Goal: Browse casually: Explore the website without a specific task or goal

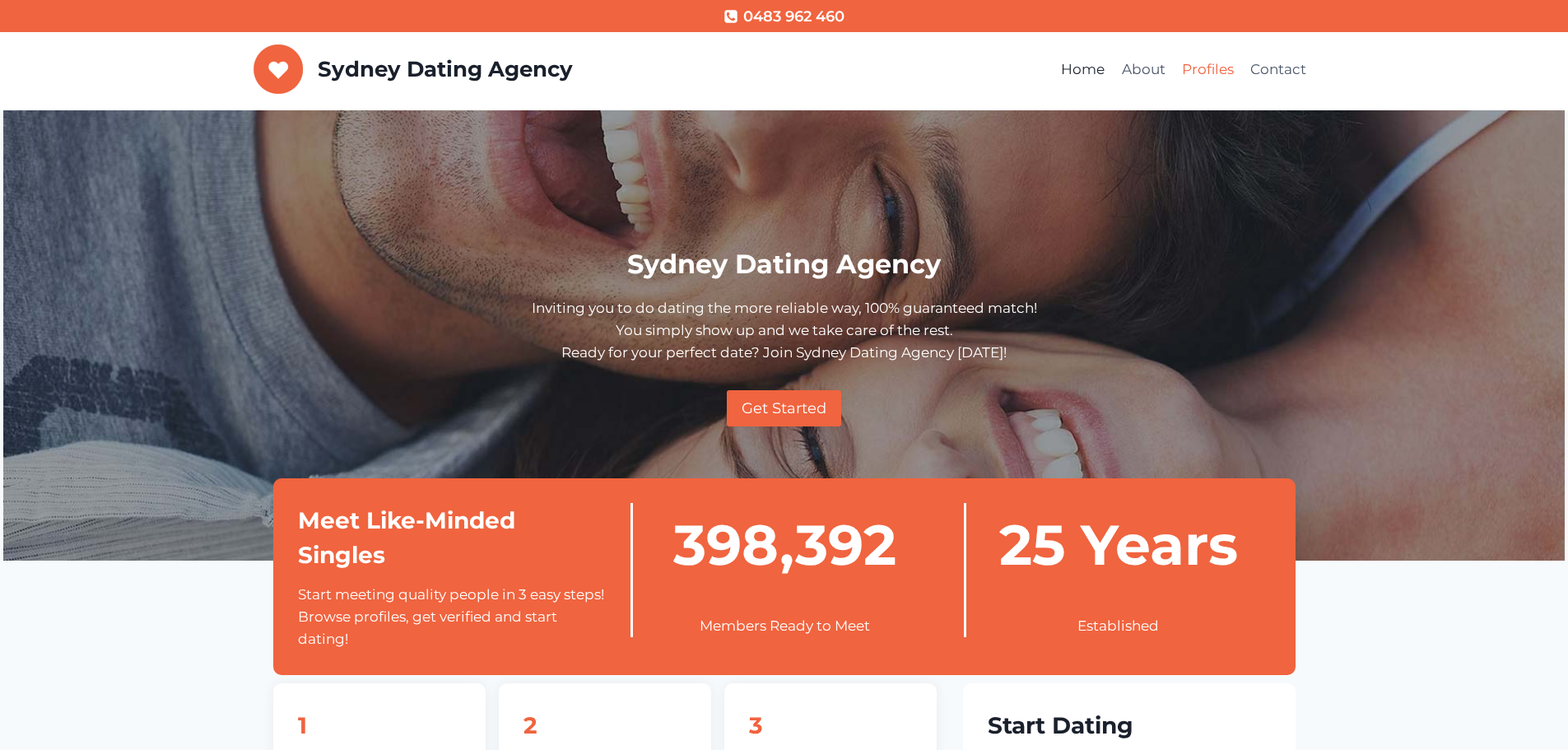
click at [1219, 70] on link "Profiles" at bounding box center [1207, 70] width 68 height 39
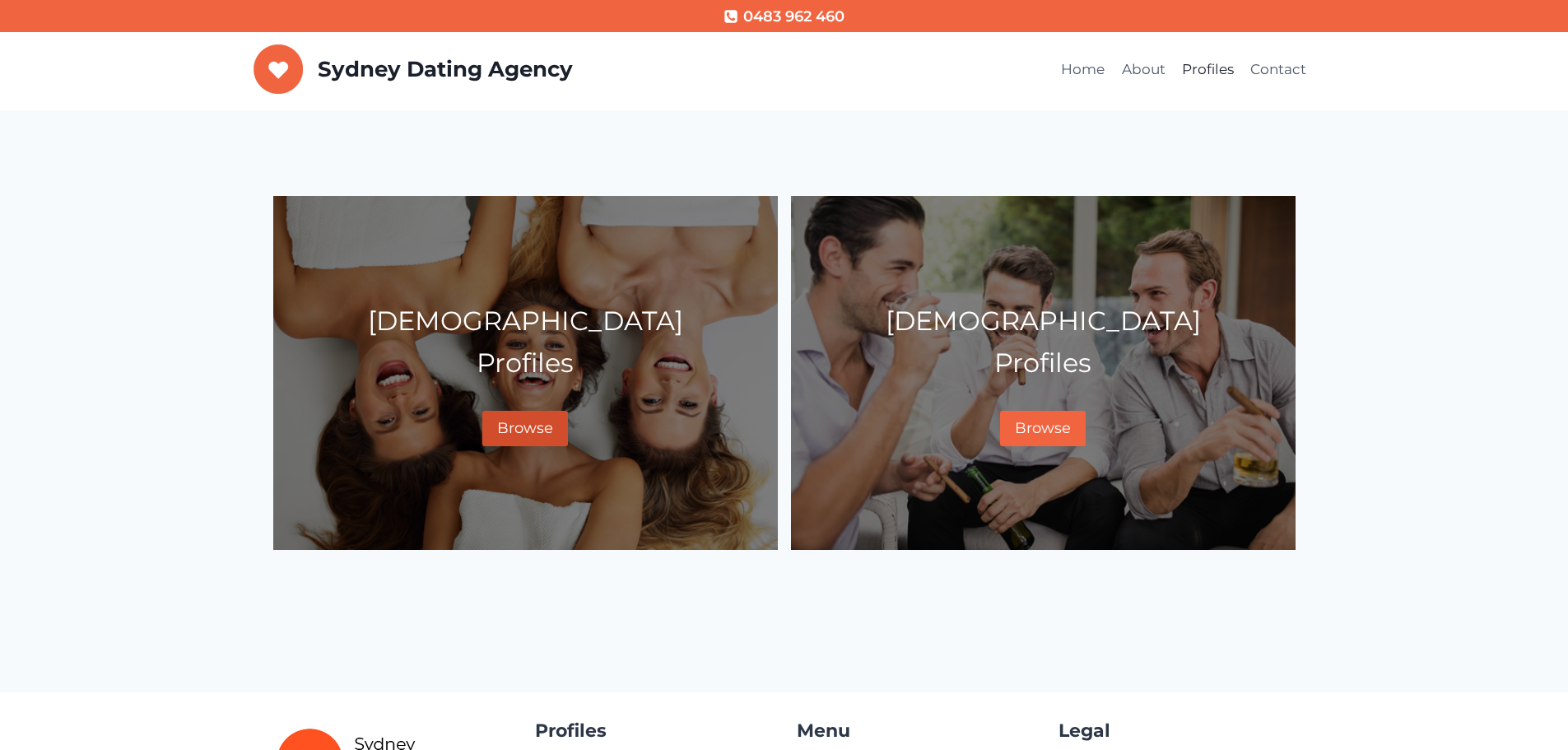
click at [525, 417] on link "Browse" at bounding box center [526, 428] width 86 height 35
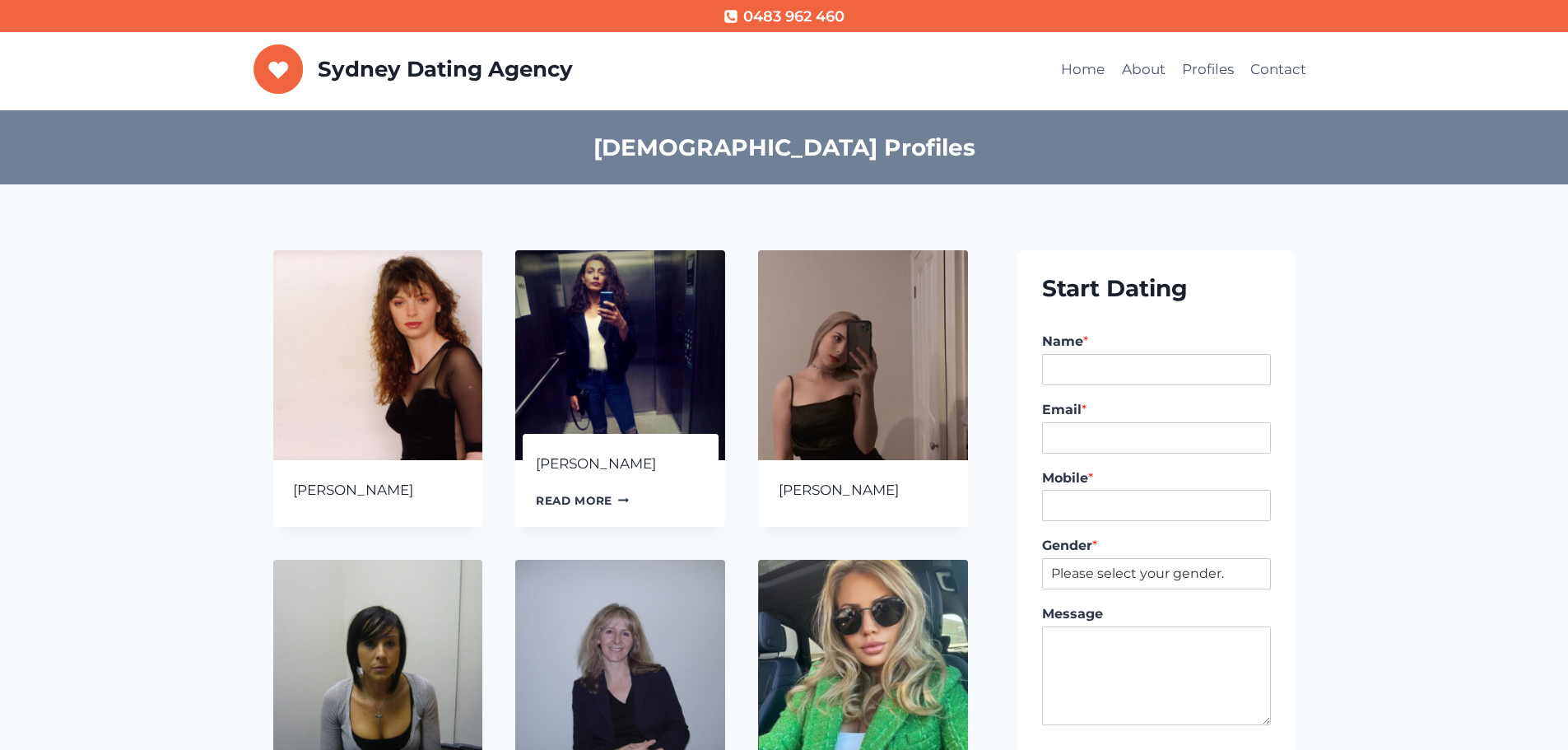
click at [573, 361] on img at bounding box center [620, 355] width 210 height 210
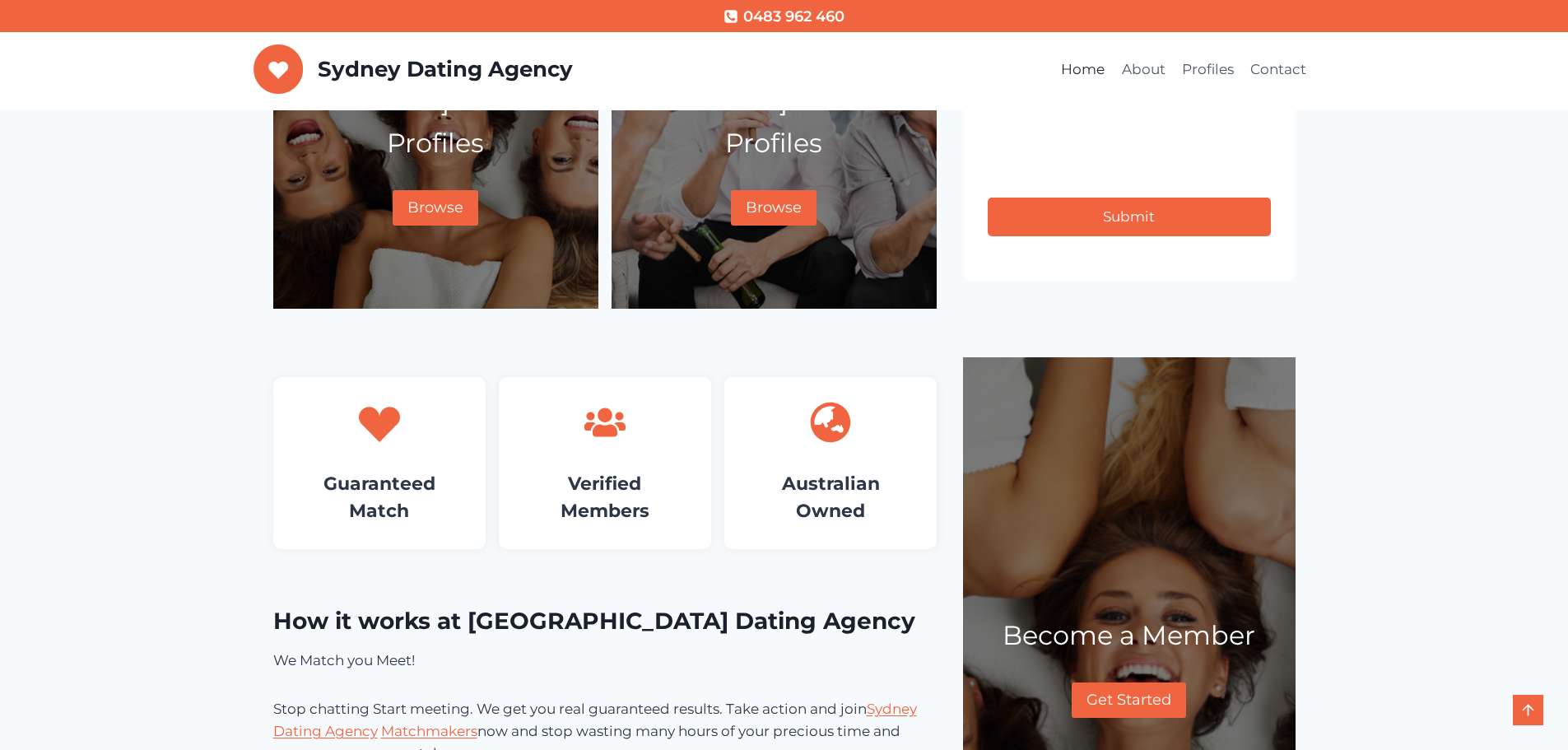
scroll to position [576, 0]
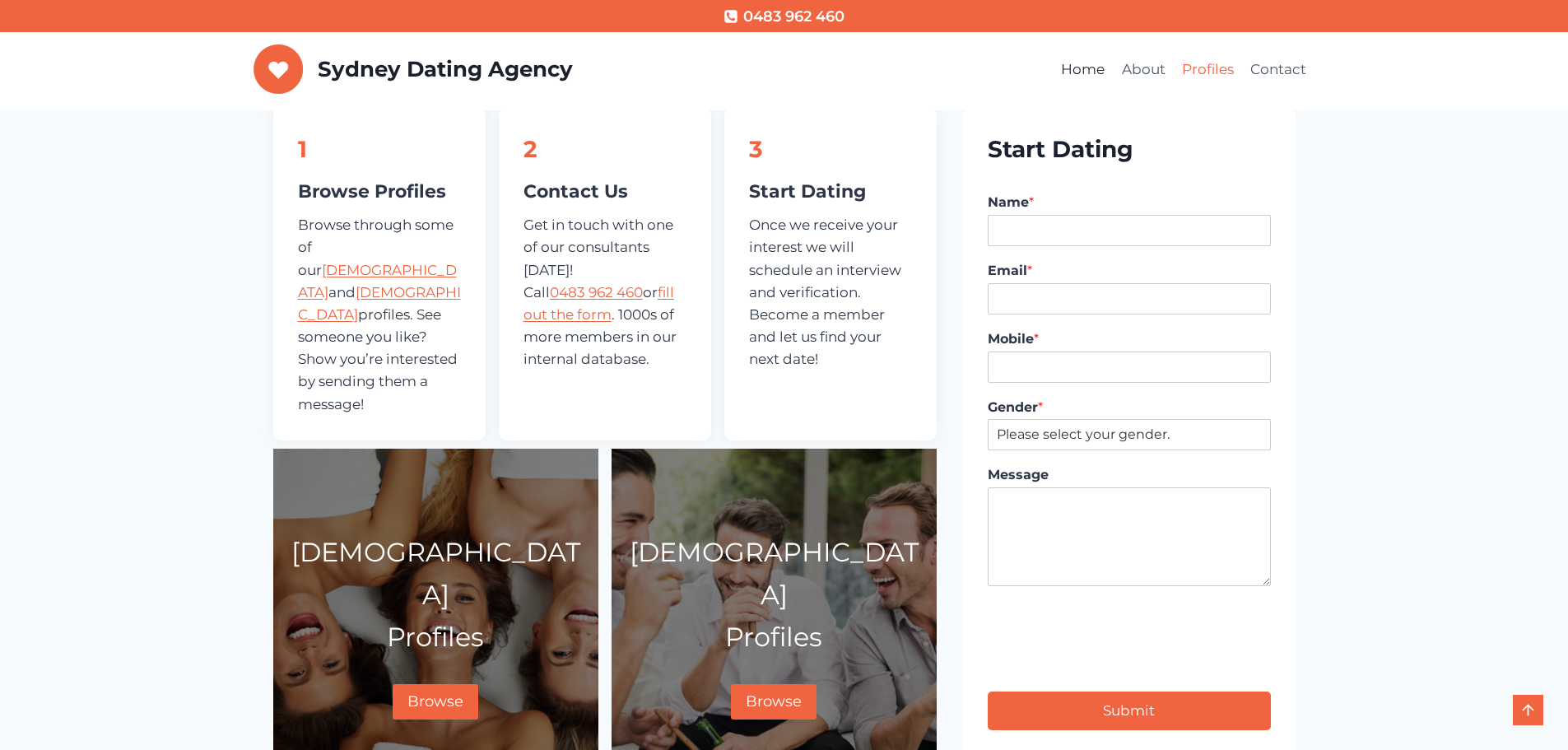
click at [1214, 65] on link "Profiles" at bounding box center [1207, 70] width 68 height 39
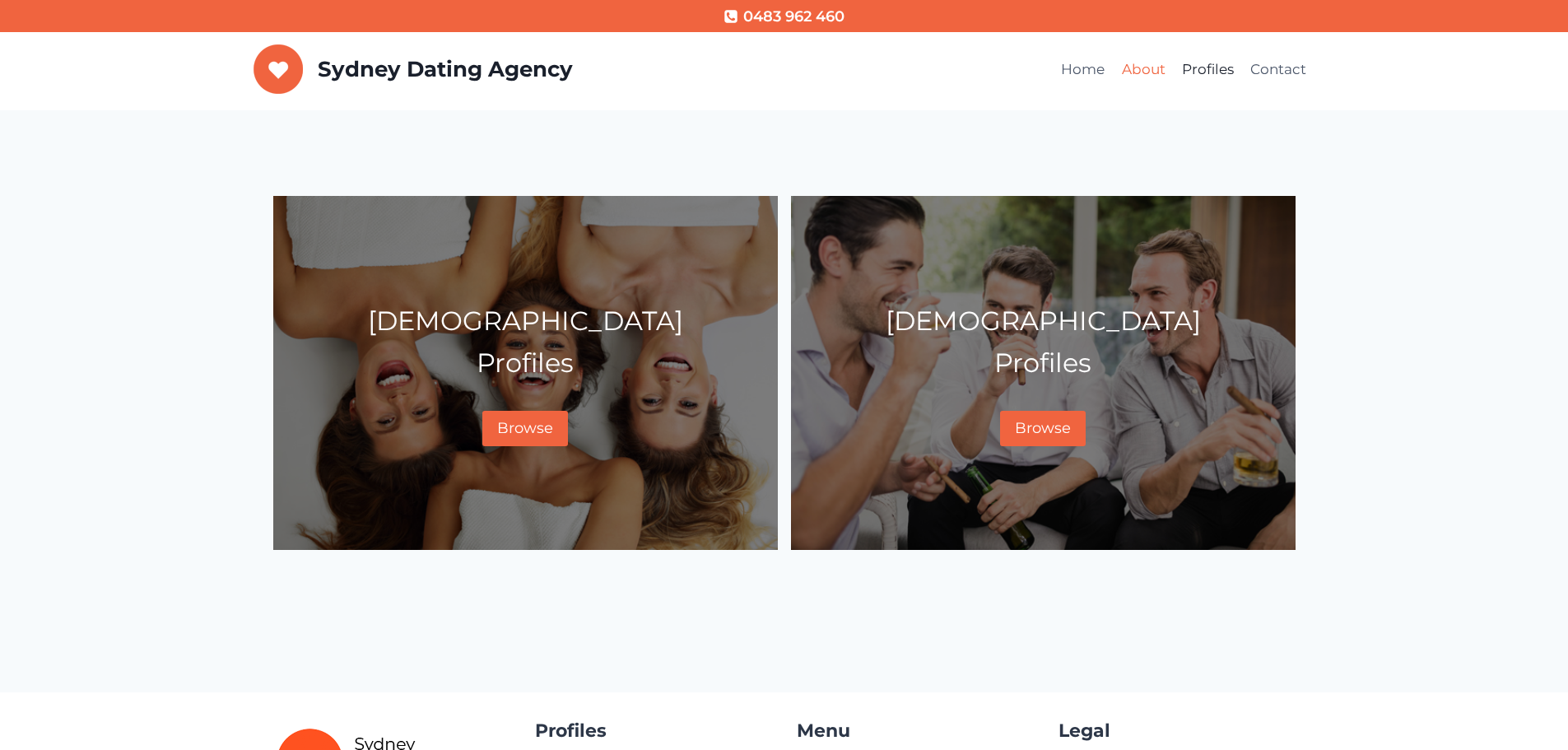
click at [1143, 75] on link "About" at bounding box center [1143, 70] width 60 height 39
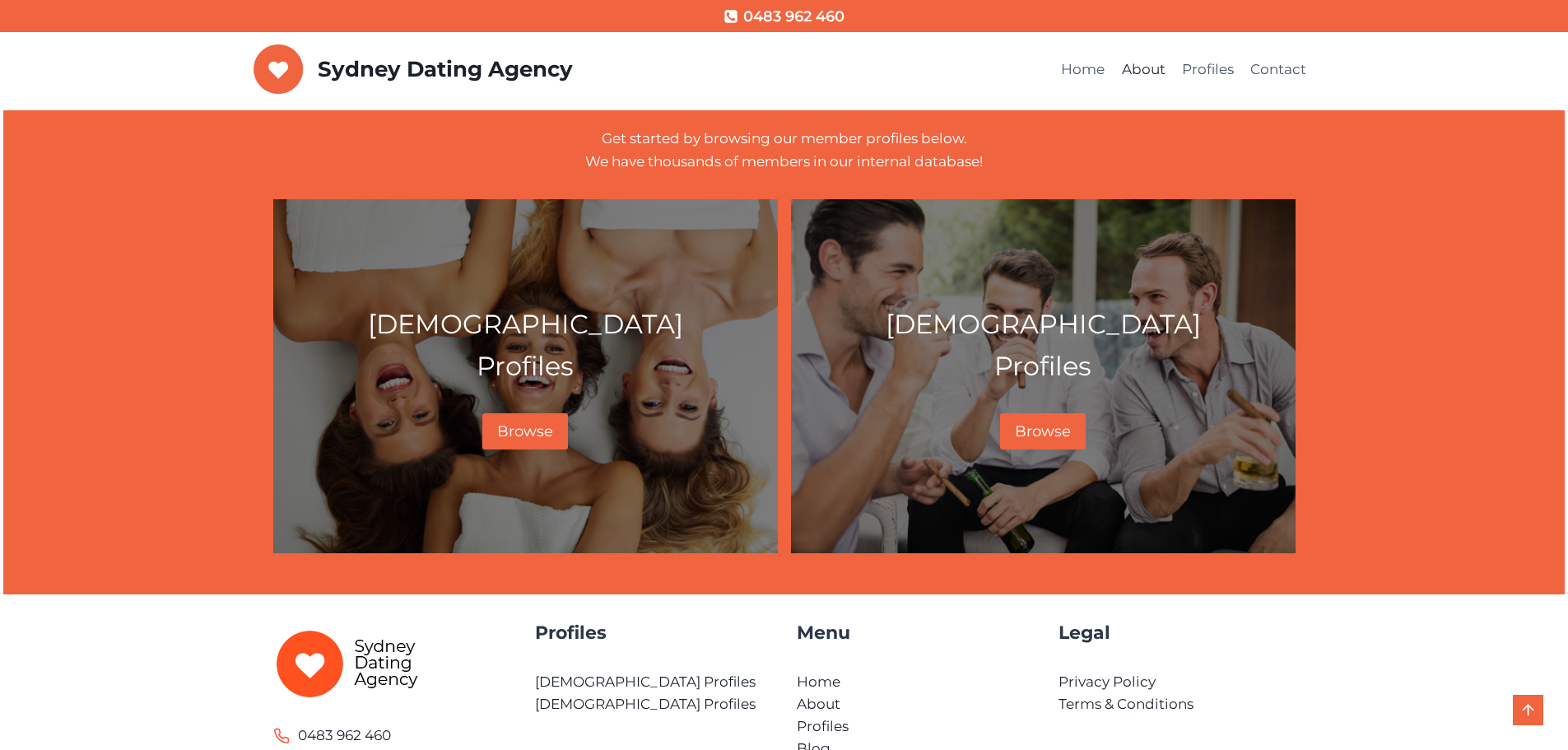
scroll to position [1295, 0]
